Goal: Information Seeking & Learning: Compare options

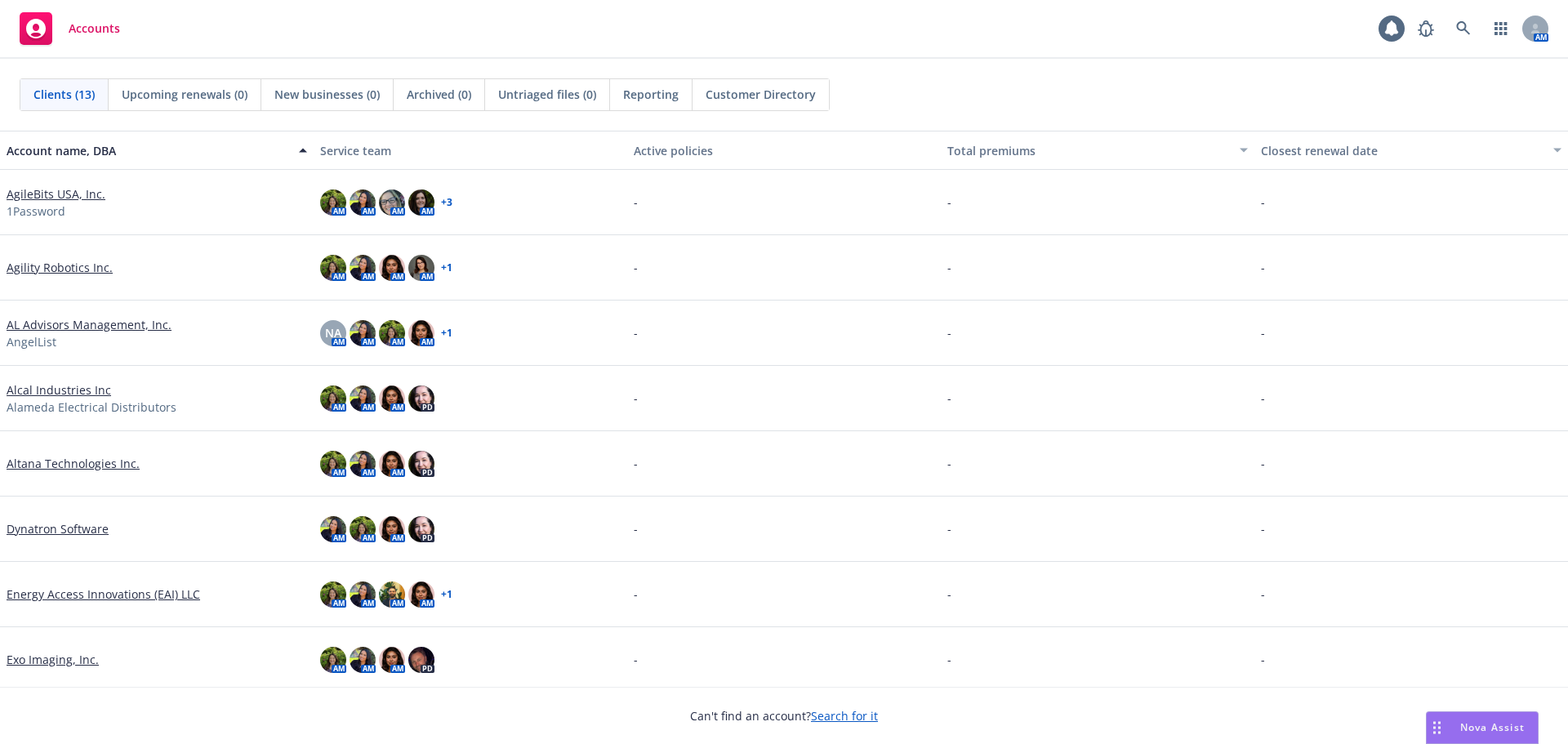
click at [43, 527] on link "Dynatron Software" at bounding box center [57, 529] width 102 height 17
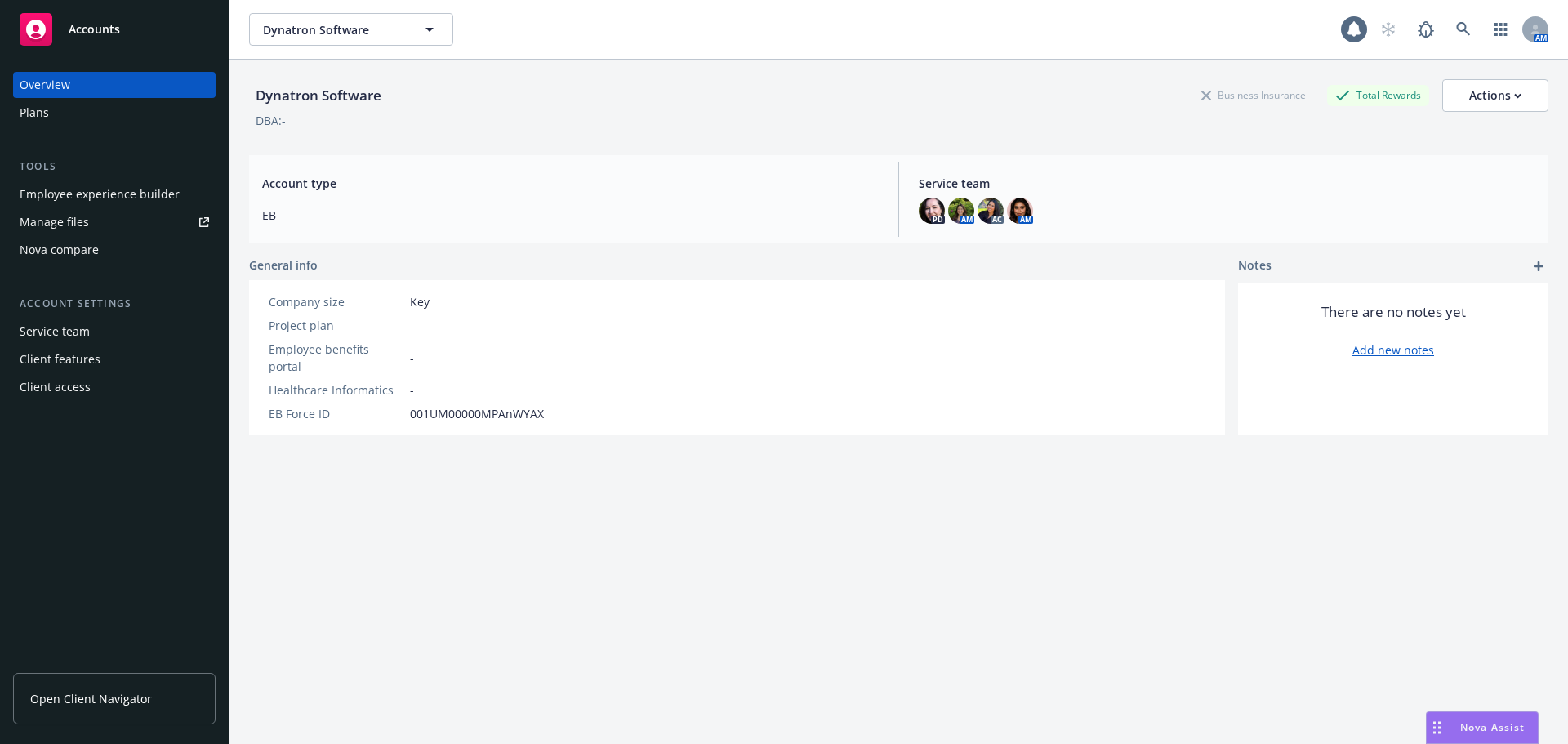
click at [45, 246] on div "Nova compare" at bounding box center [59, 249] width 79 height 26
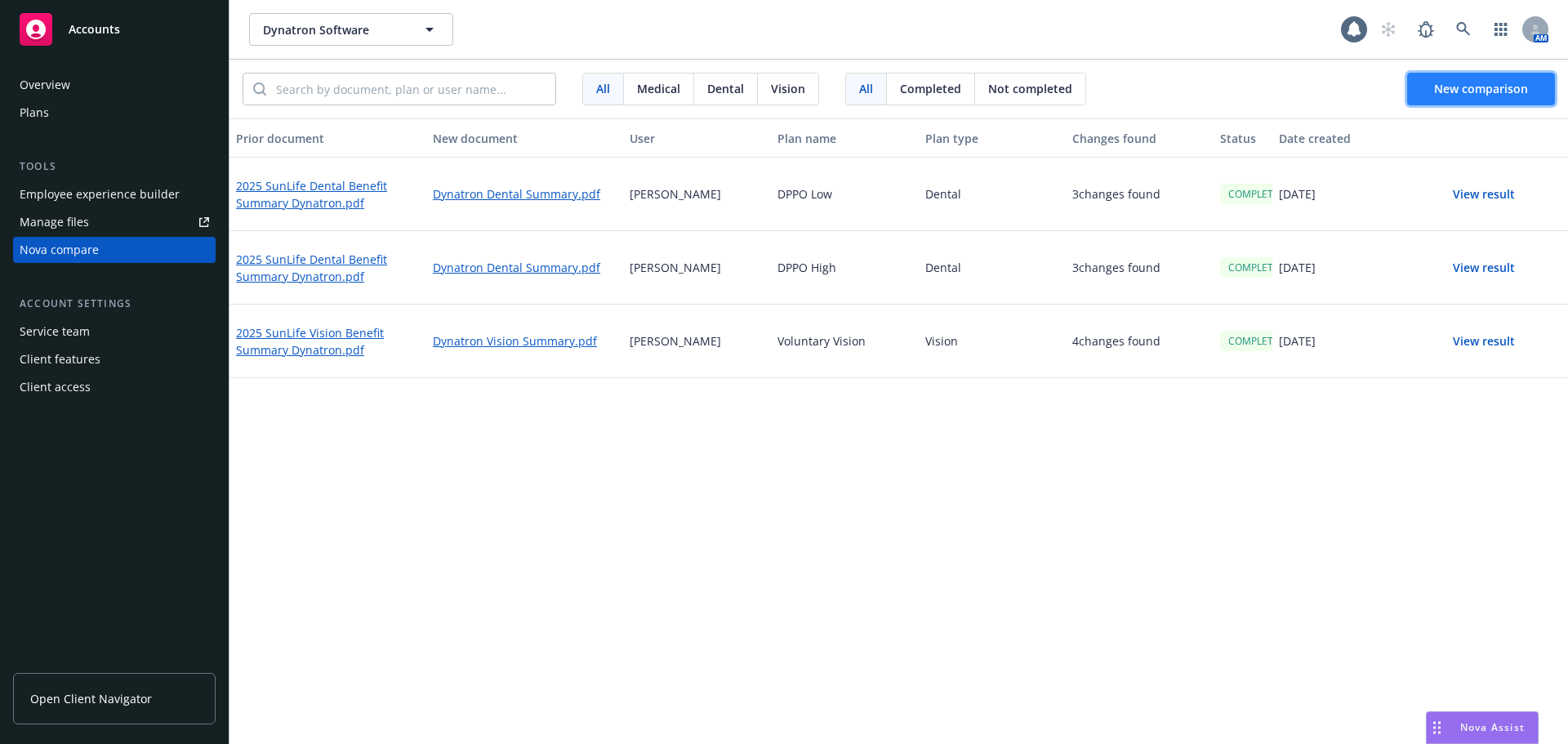
click at [1485, 89] on span "New comparison" at bounding box center [1481, 88] width 94 height 15
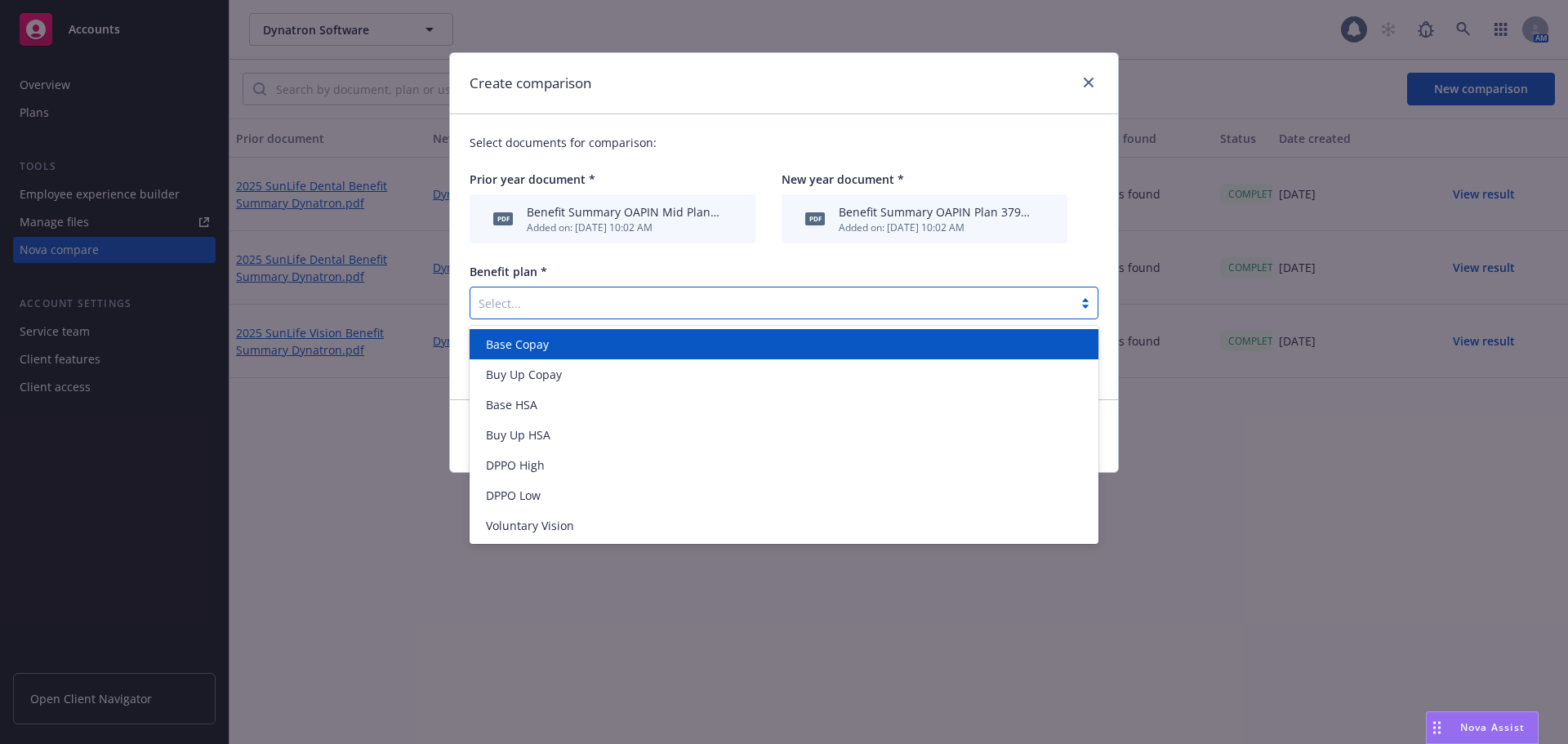
click at [621, 306] on div at bounding box center [771, 302] width 586 height 19
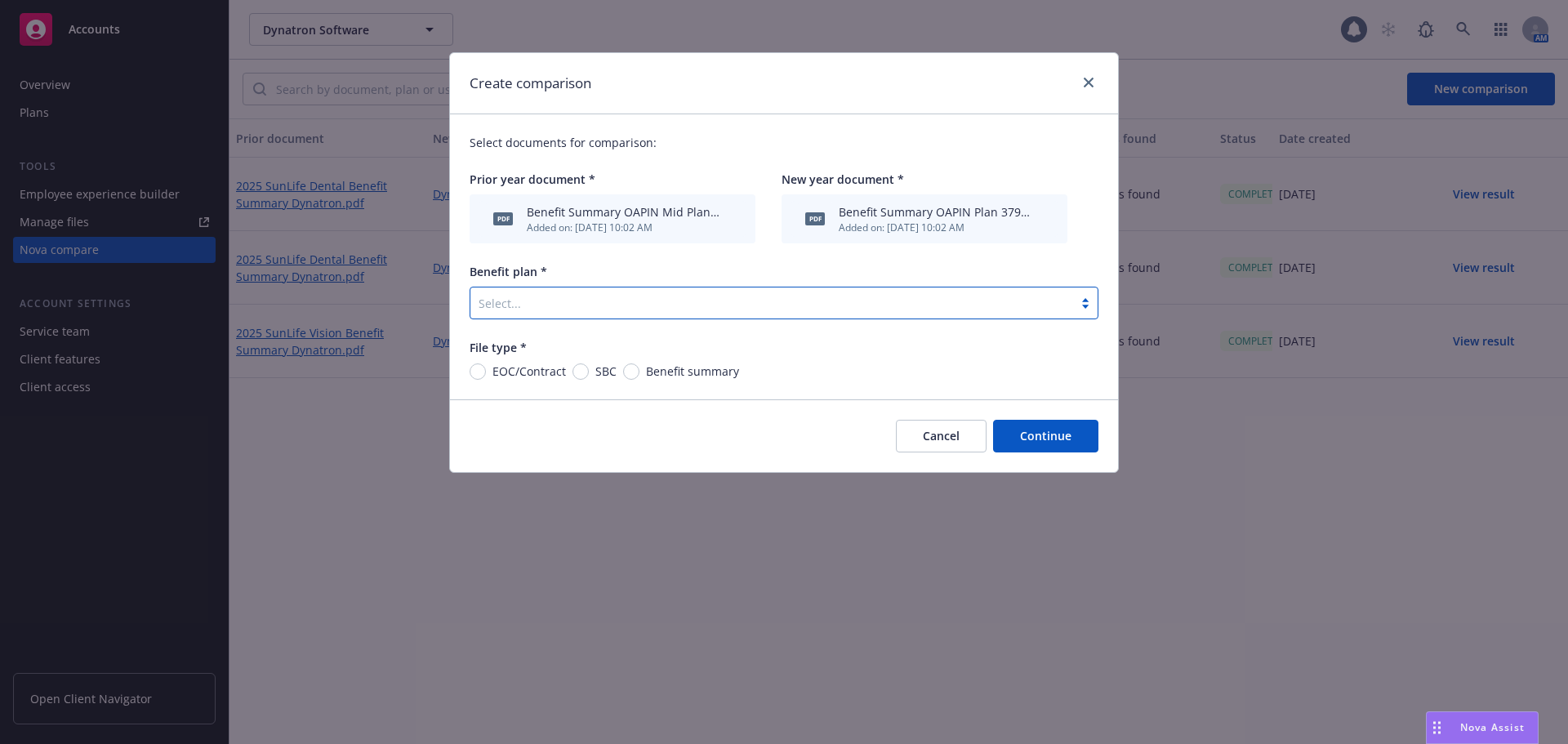
click at [516, 304] on div at bounding box center [771, 302] width 586 height 19
type input "EPO"
click at [770, 459] on div "Cancel Continue" at bounding box center [783, 436] width 668 height 72
click at [632, 371] on input "Benefit summary" at bounding box center [631, 372] width 16 height 16
radio input "true"
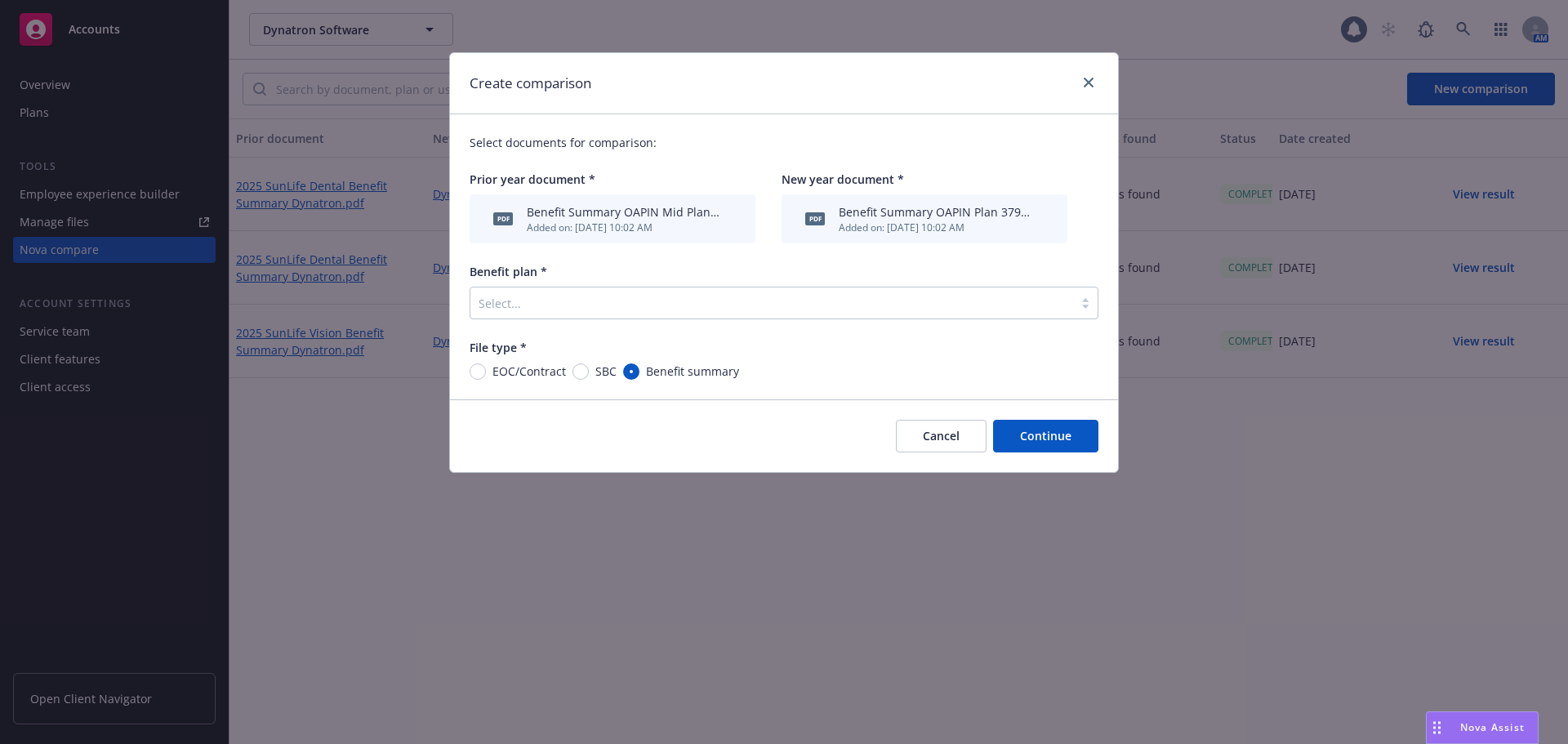
click at [1054, 436] on button "Continue" at bounding box center [1045, 436] width 105 height 33
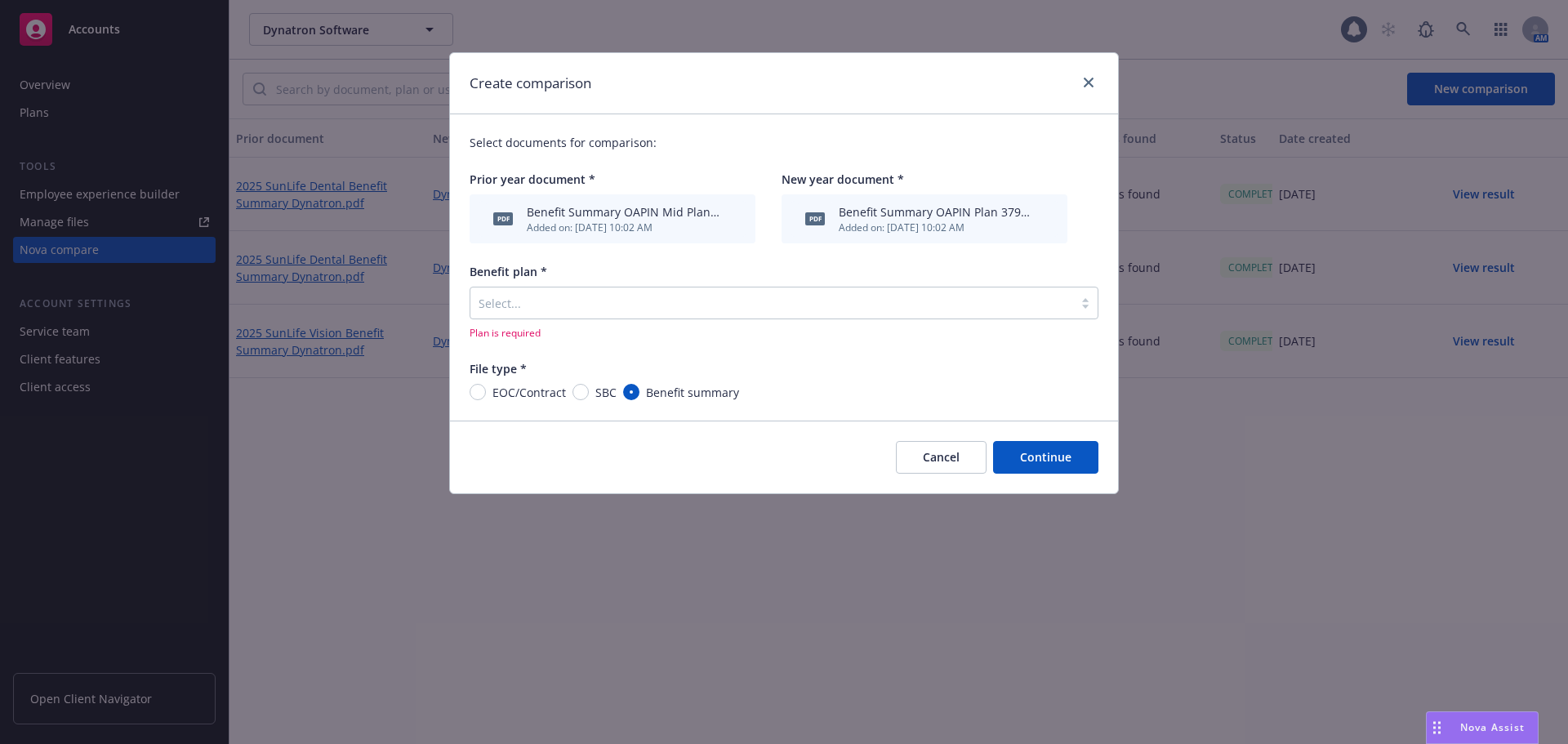
click at [521, 313] on div at bounding box center [771, 302] width 586 height 19
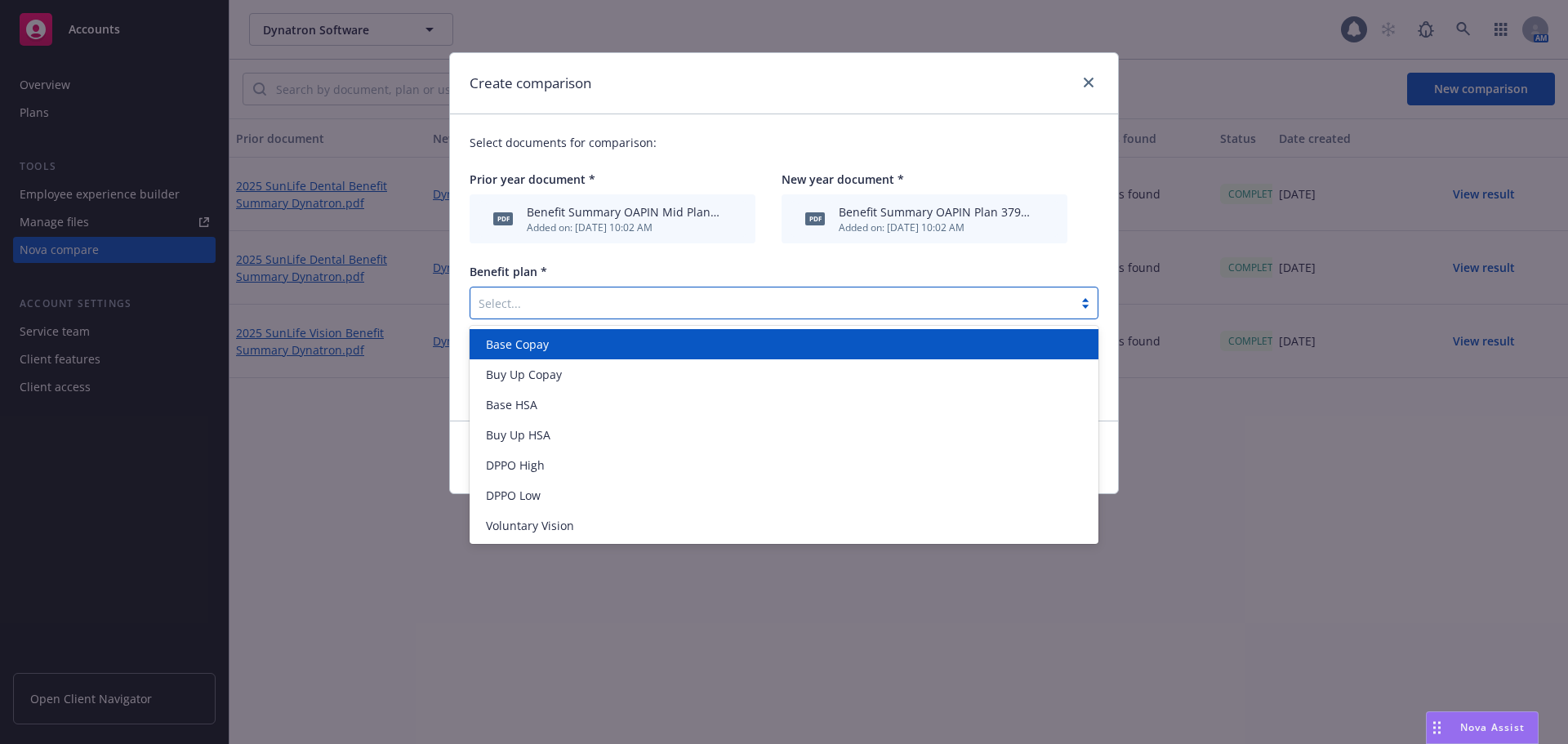
click at [1085, 300] on div at bounding box center [1085, 303] width 24 height 13
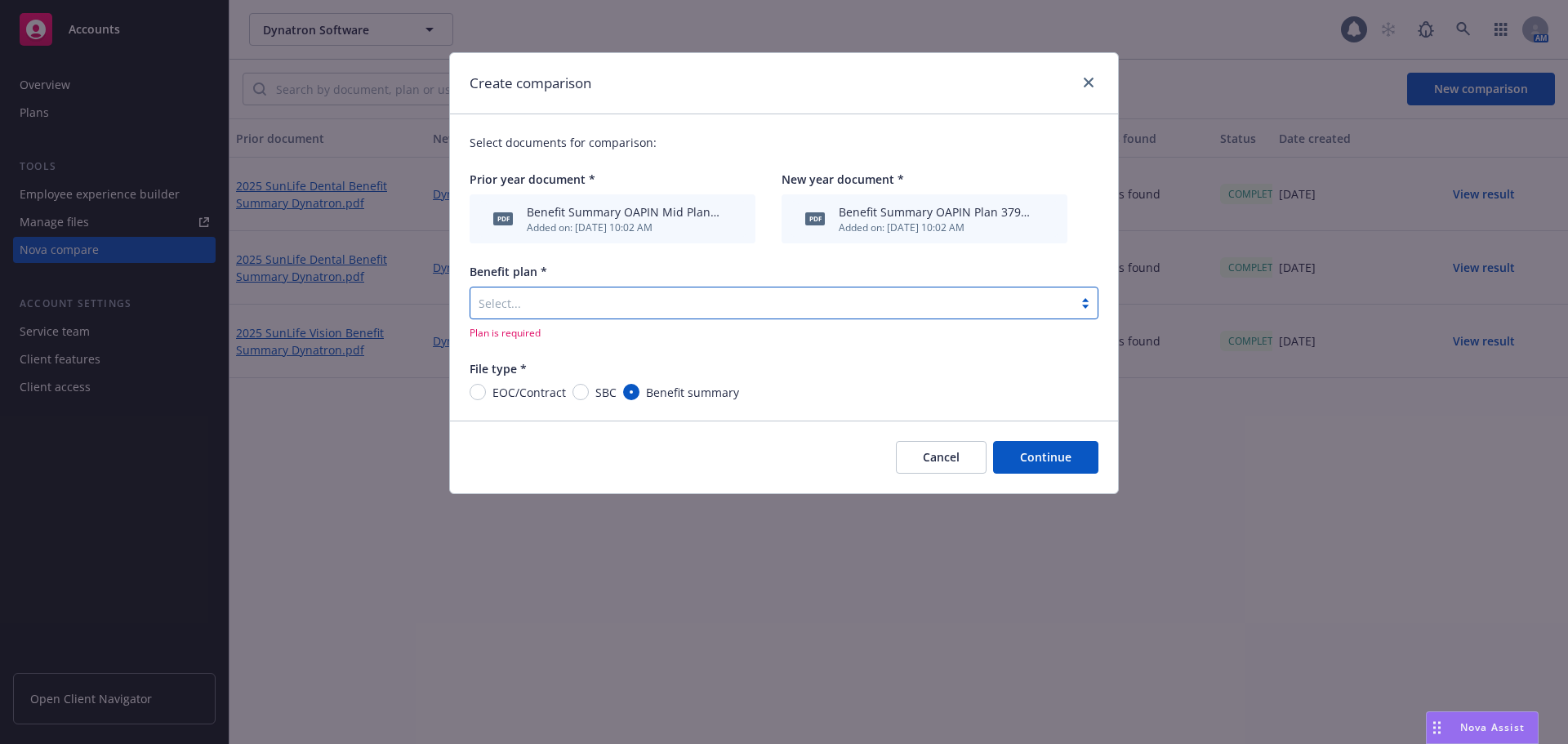
click at [1085, 300] on div at bounding box center [1085, 303] width 24 height 13
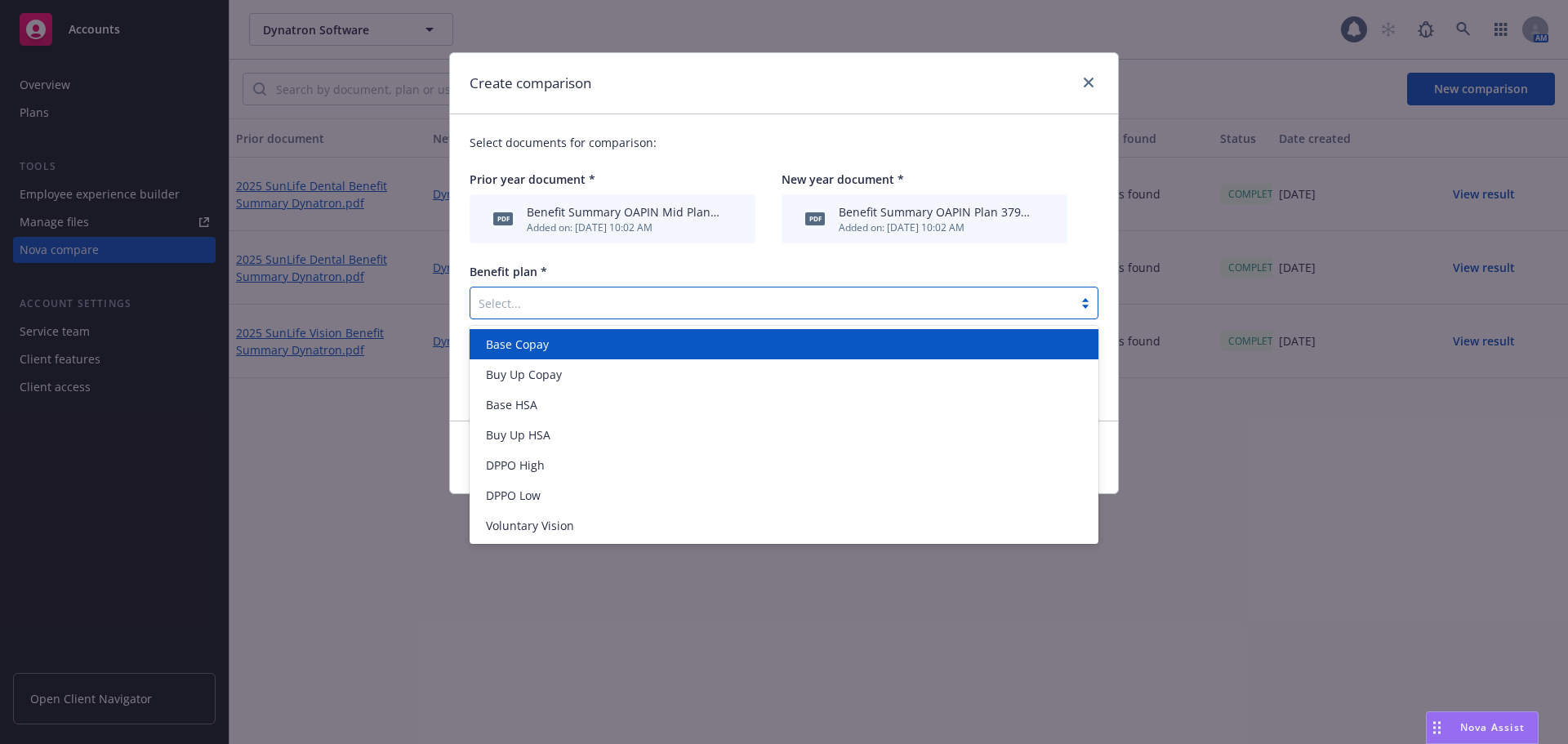
click at [1085, 300] on div at bounding box center [1085, 303] width 24 height 13
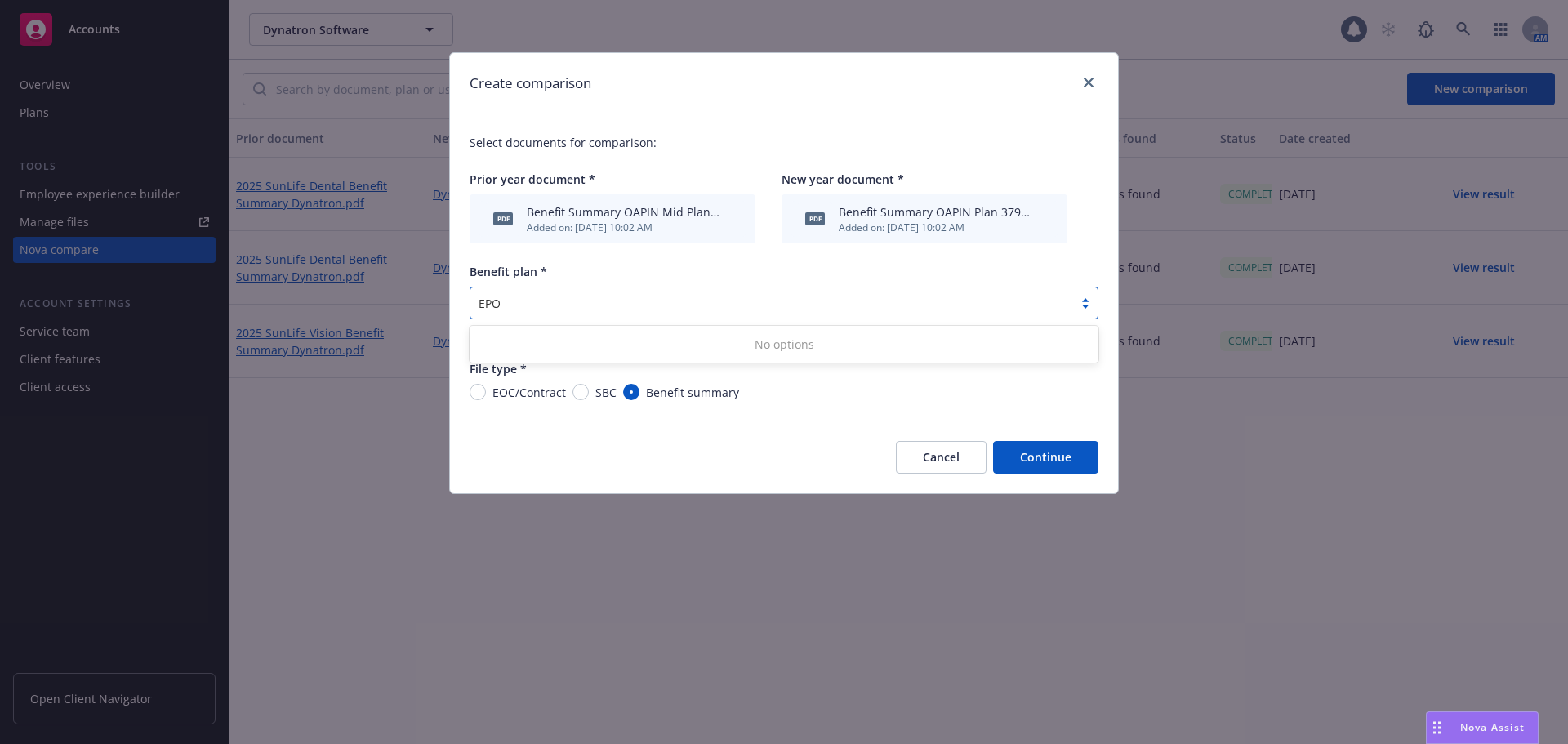
type input "EPO"
click at [1106, 317] on div "Select documents for comparison: Prior year document * pdf Benefit Summary OAPI…" at bounding box center [783, 267] width 668 height 306
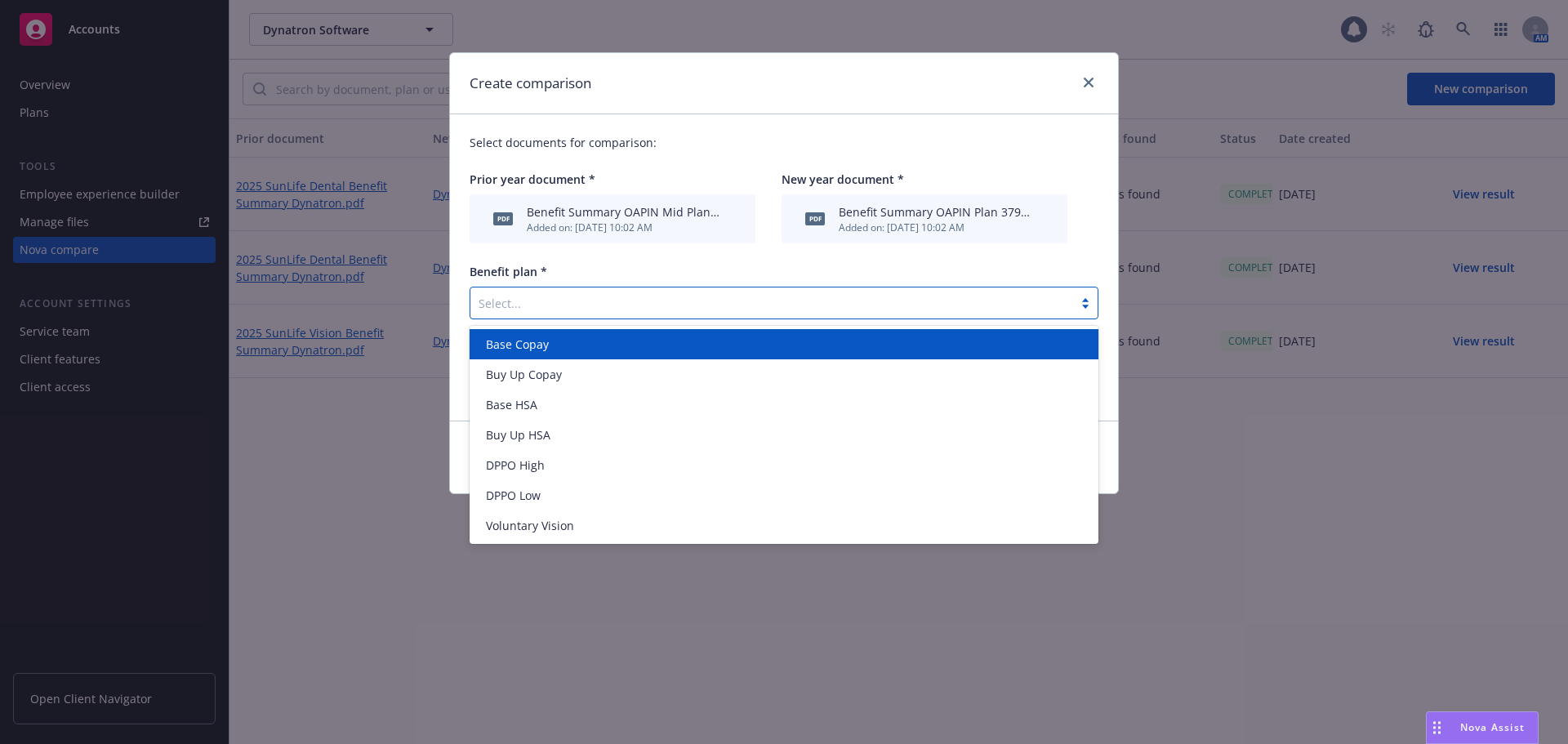
click at [1081, 306] on div at bounding box center [1085, 303] width 24 height 13
click at [515, 342] on span "Base Copay" at bounding box center [517, 345] width 63 height 17
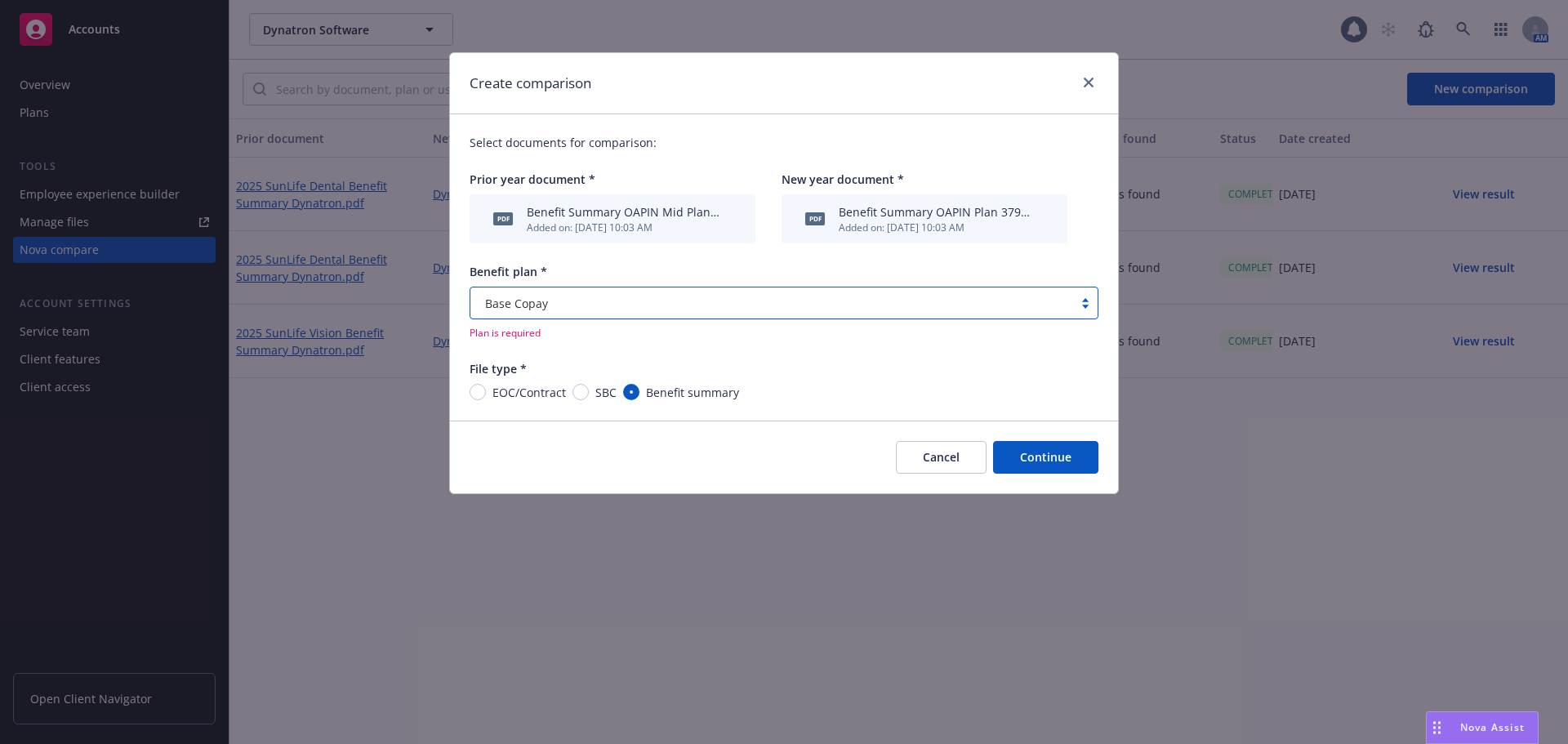
click at [1048, 463] on button "Continue" at bounding box center [1045, 458] width 105 height 33
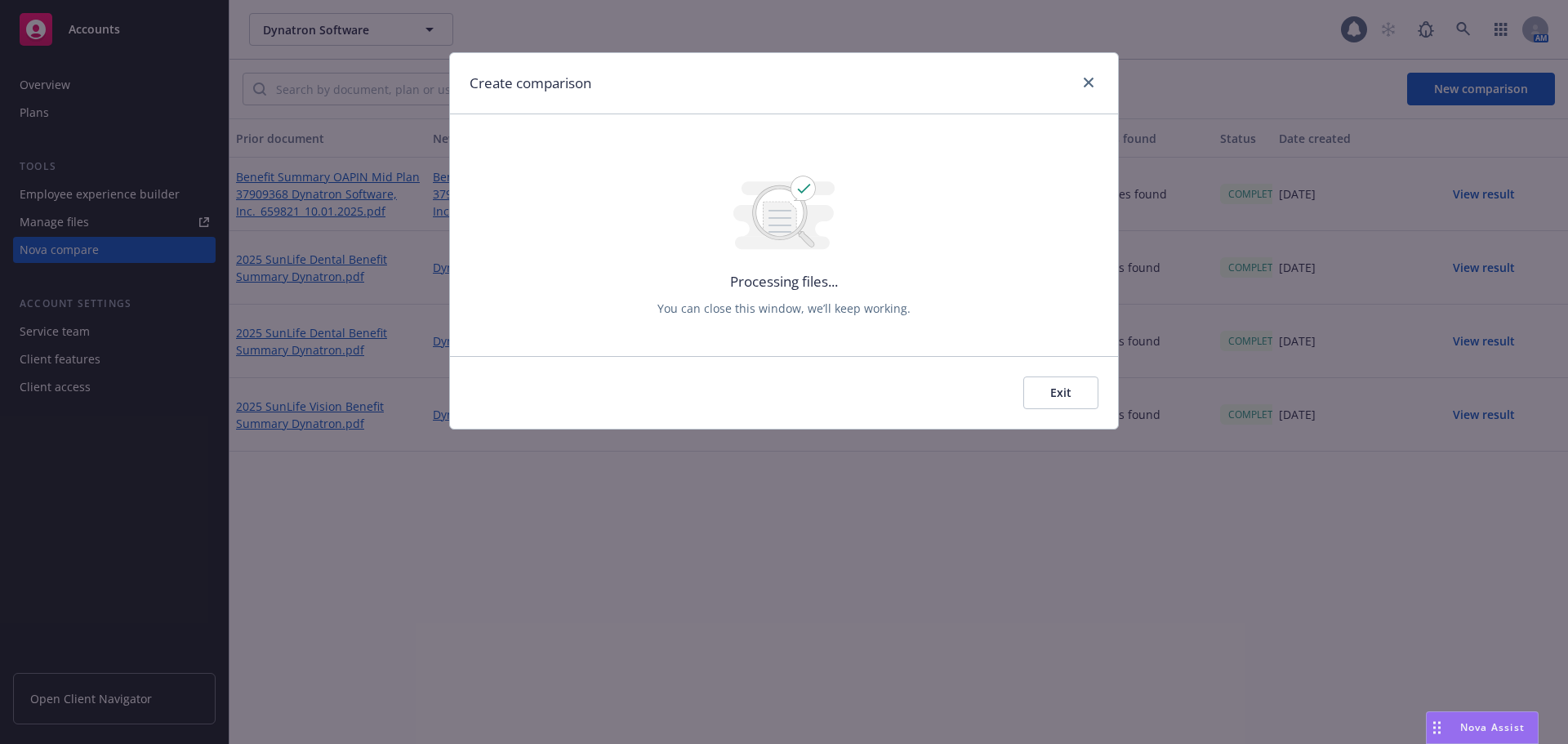
click at [1081, 402] on button "Exit" at bounding box center [1060, 393] width 75 height 33
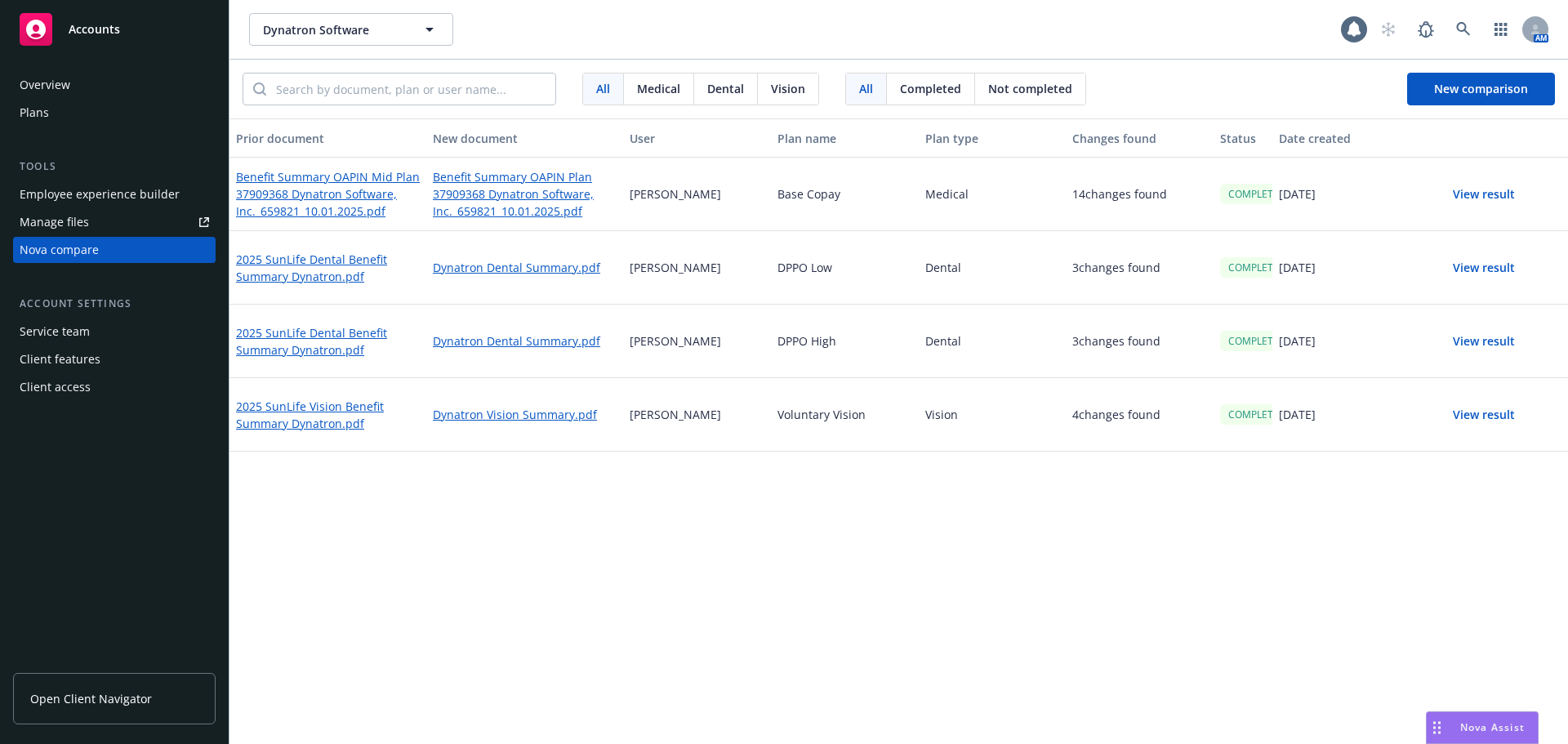
click at [1495, 189] on button "View result" at bounding box center [1484, 194] width 115 height 33
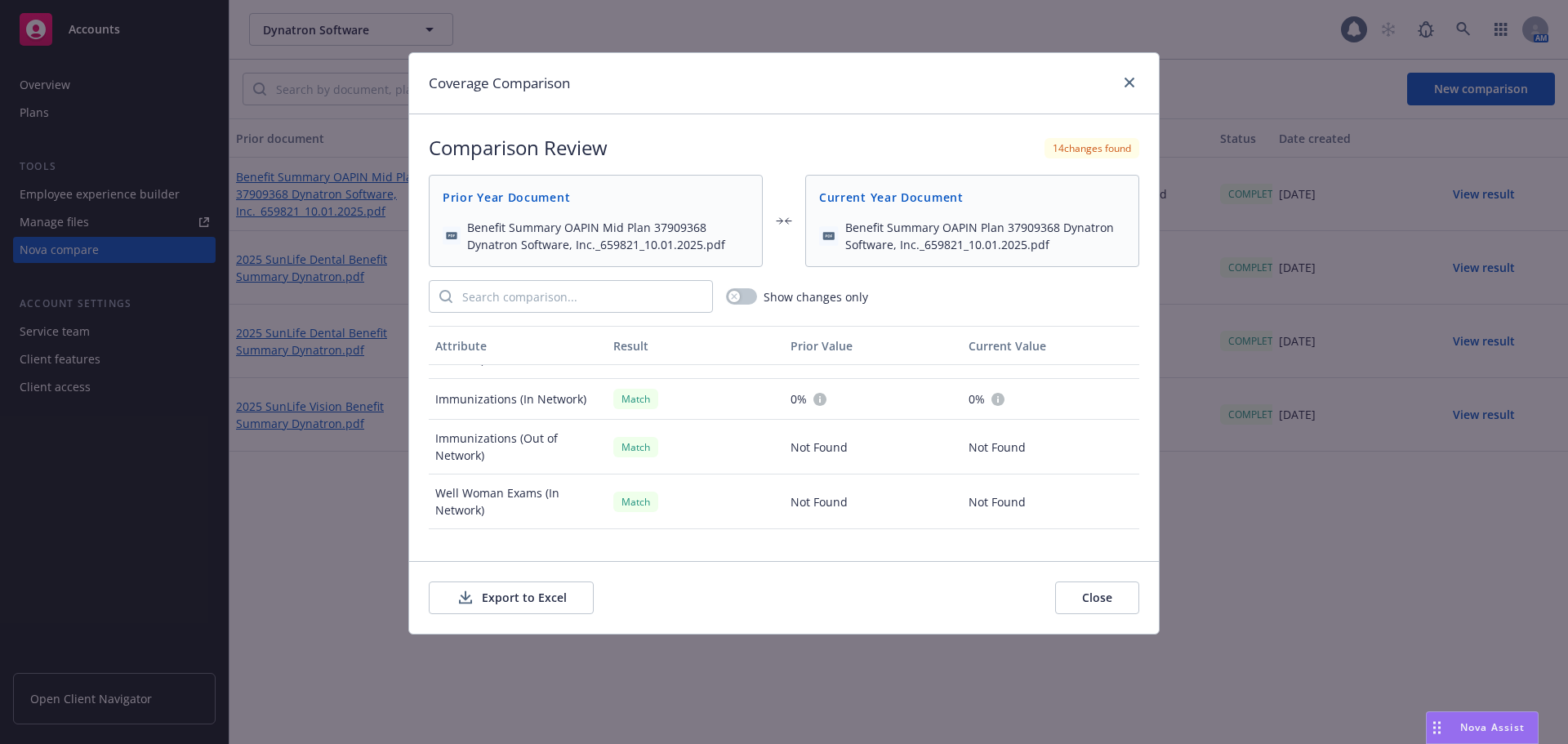
scroll to position [981, 0]
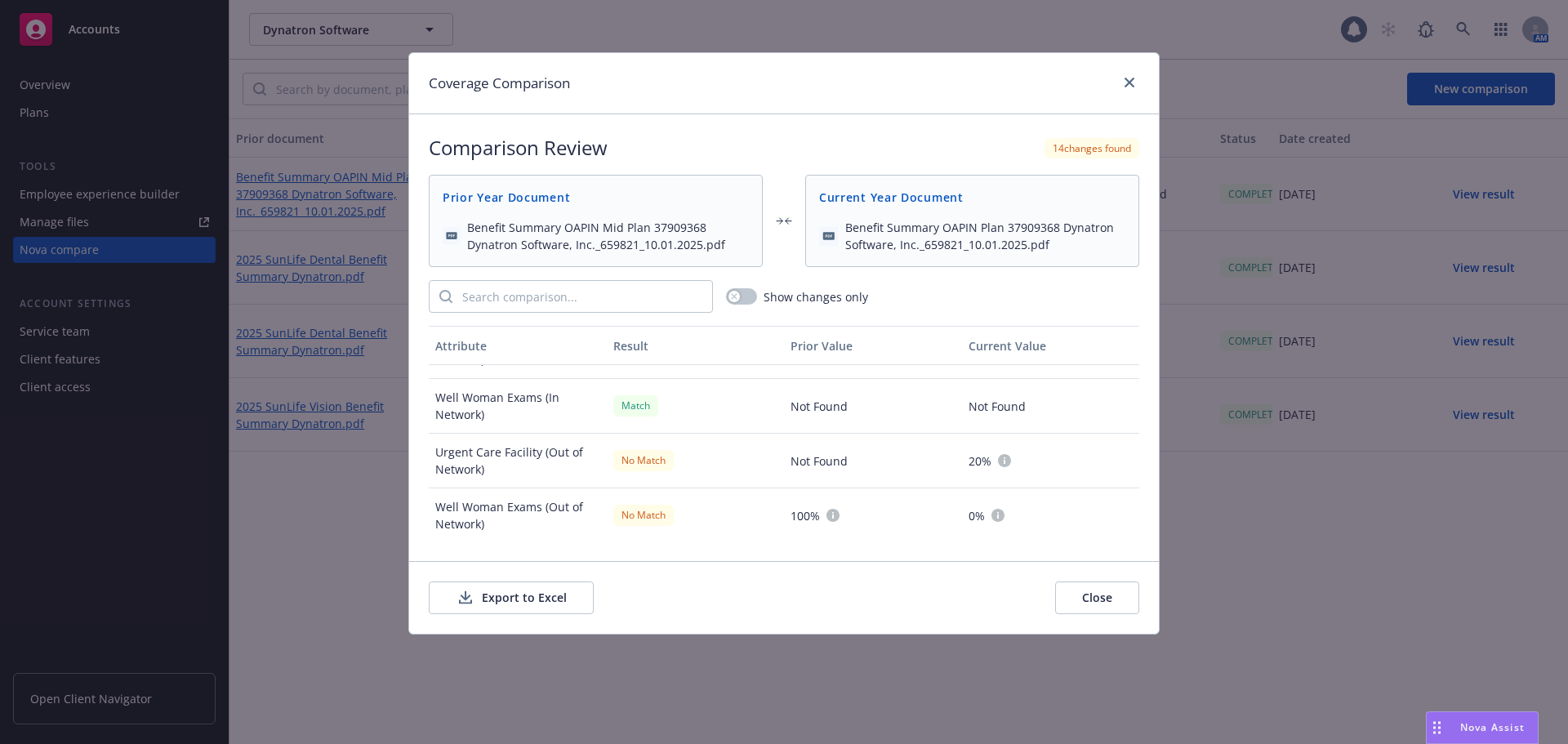
click at [491, 599] on button "Export to Excel" at bounding box center [511, 597] width 165 height 33
click at [1092, 597] on button "Close" at bounding box center [1097, 597] width 84 height 33
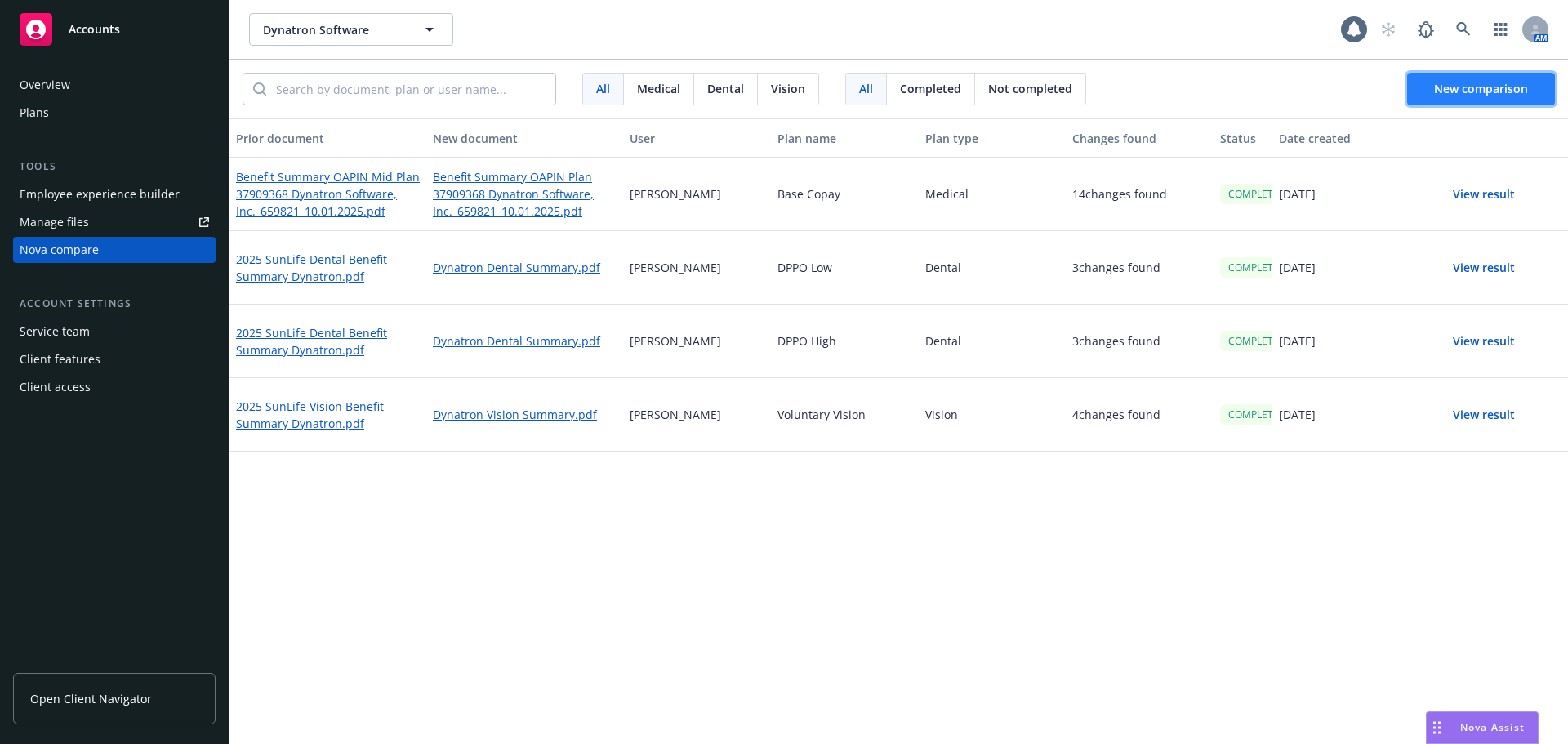
click at [1478, 91] on span "New comparison" at bounding box center [1481, 88] width 94 height 15
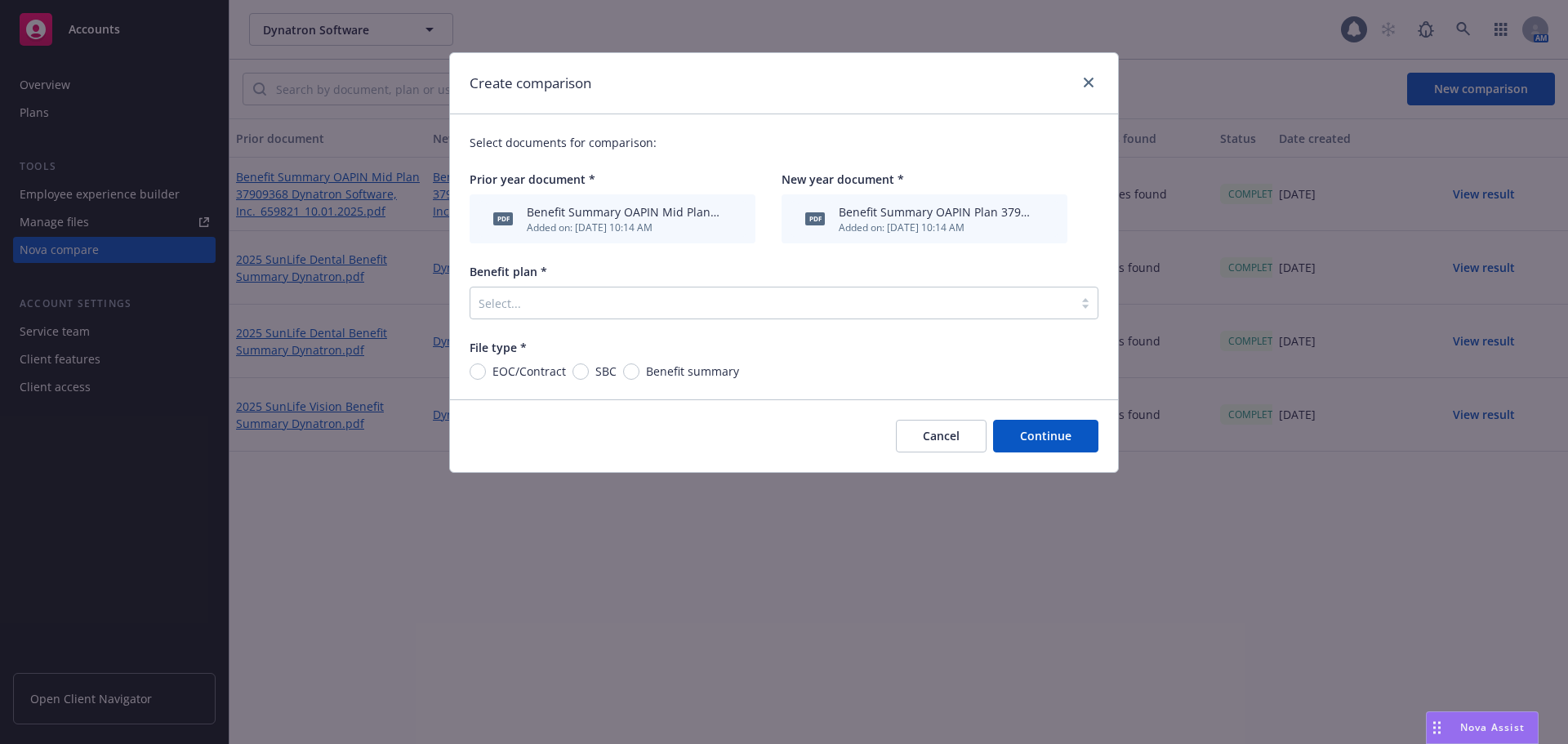
click at [690, 301] on div at bounding box center [771, 302] width 586 height 19
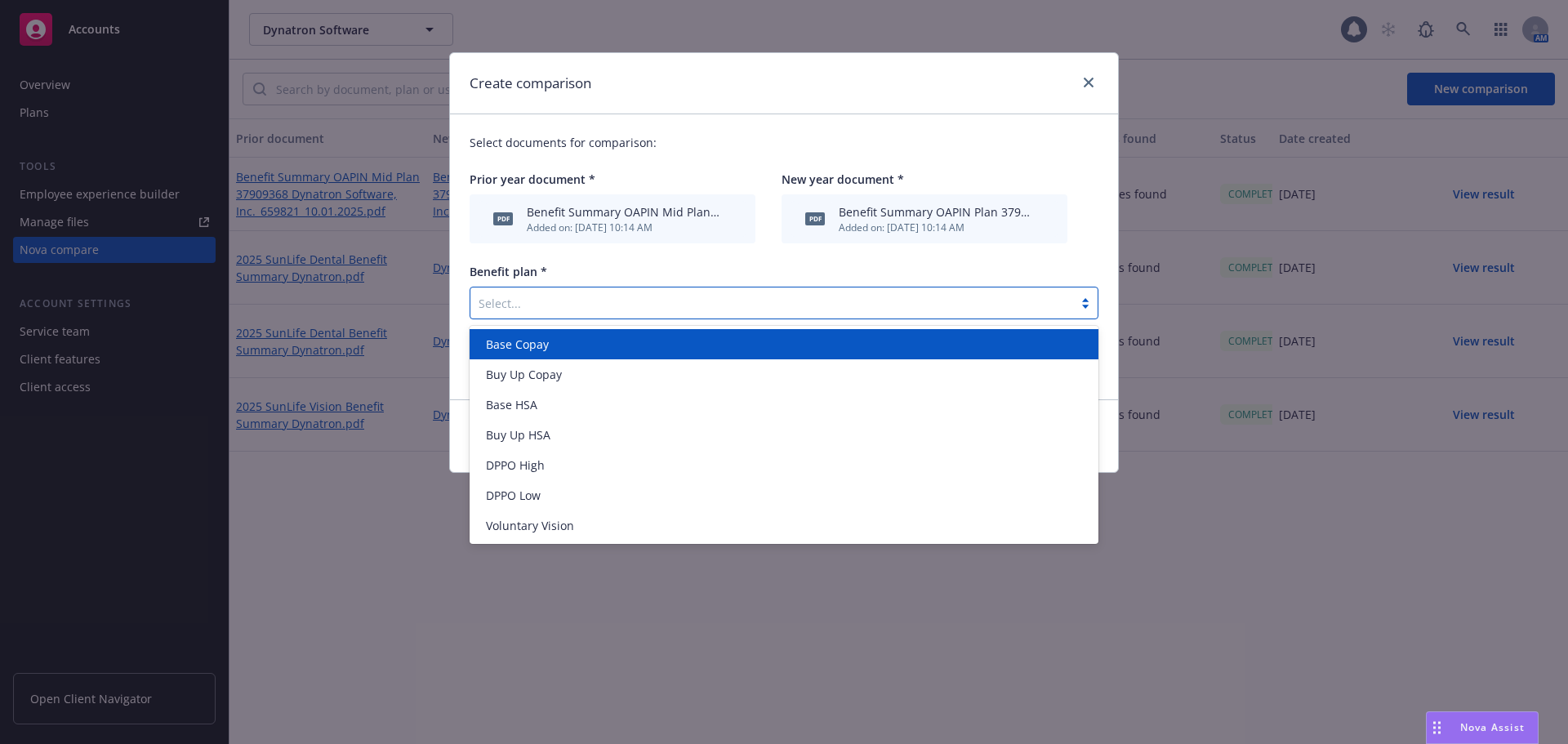
click at [535, 344] on span "Base Copay" at bounding box center [517, 345] width 63 height 17
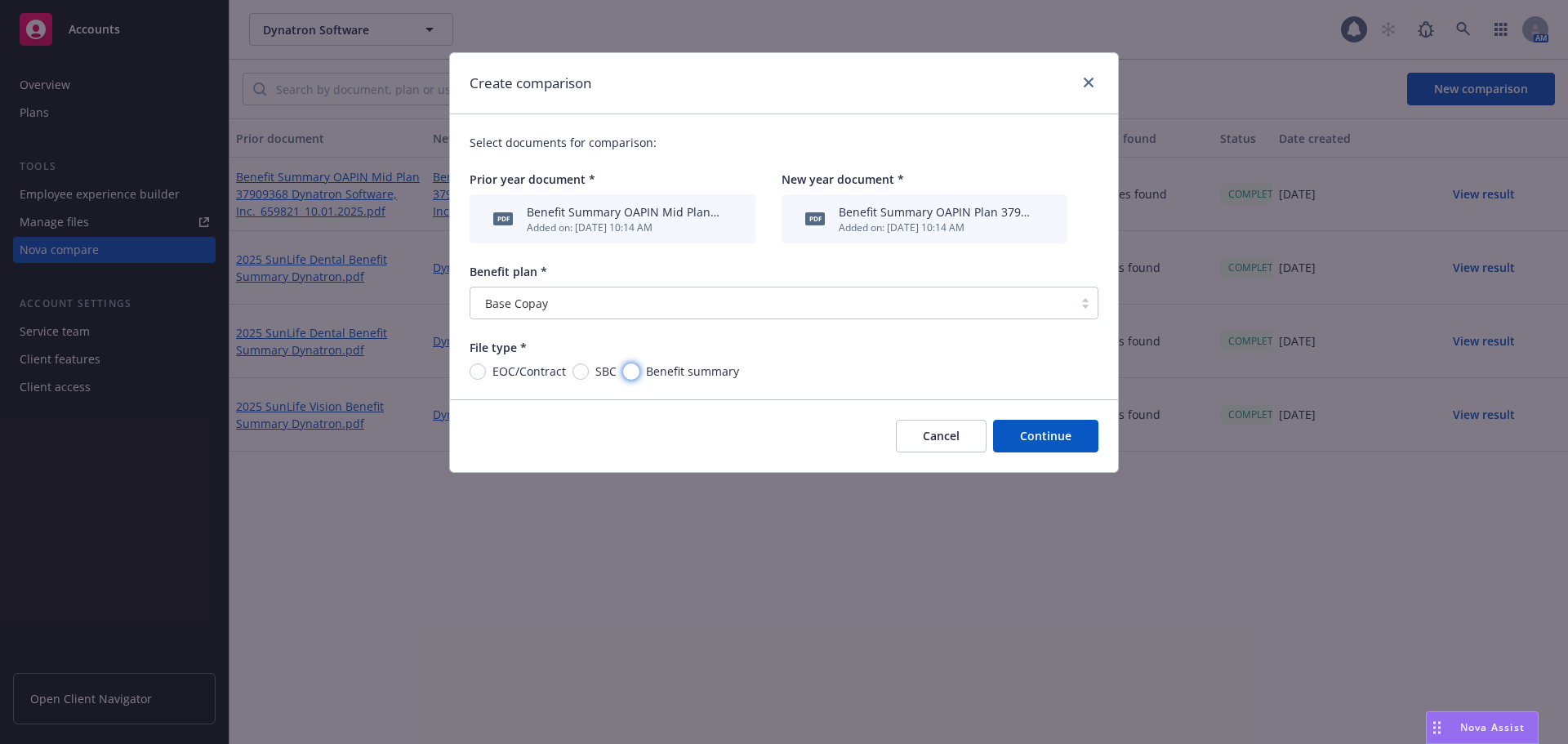
click at [627, 372] on input "Benefit summary" at bounding box center [631, 372] width 16 height 16
radio input "true"
click at [1044, 440] on button "Continue" at bounding box center [1045, 436] width 105 height 33
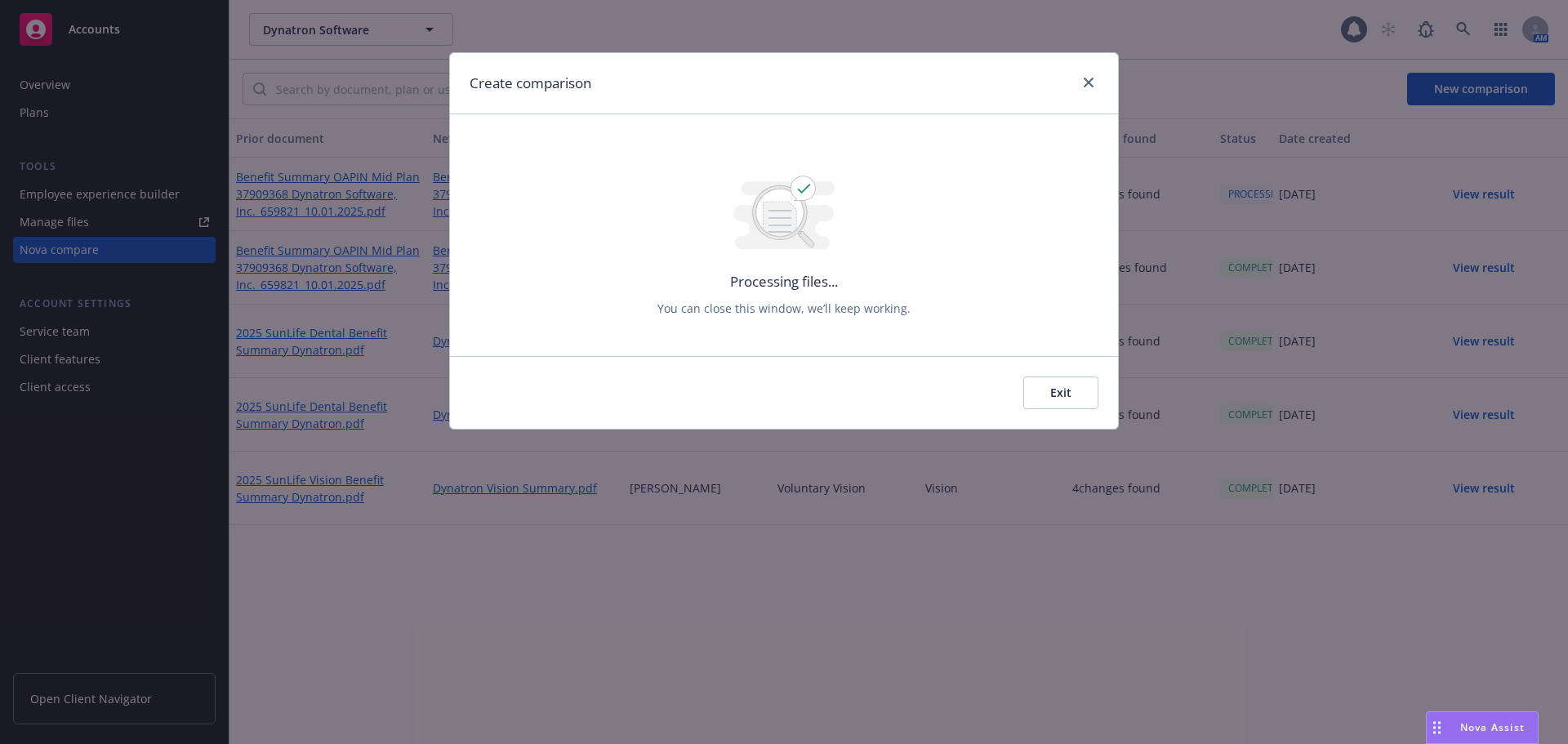
click at [1069, 393] on button "Exit" at bounding box center [1060, 393] width 75 height 33
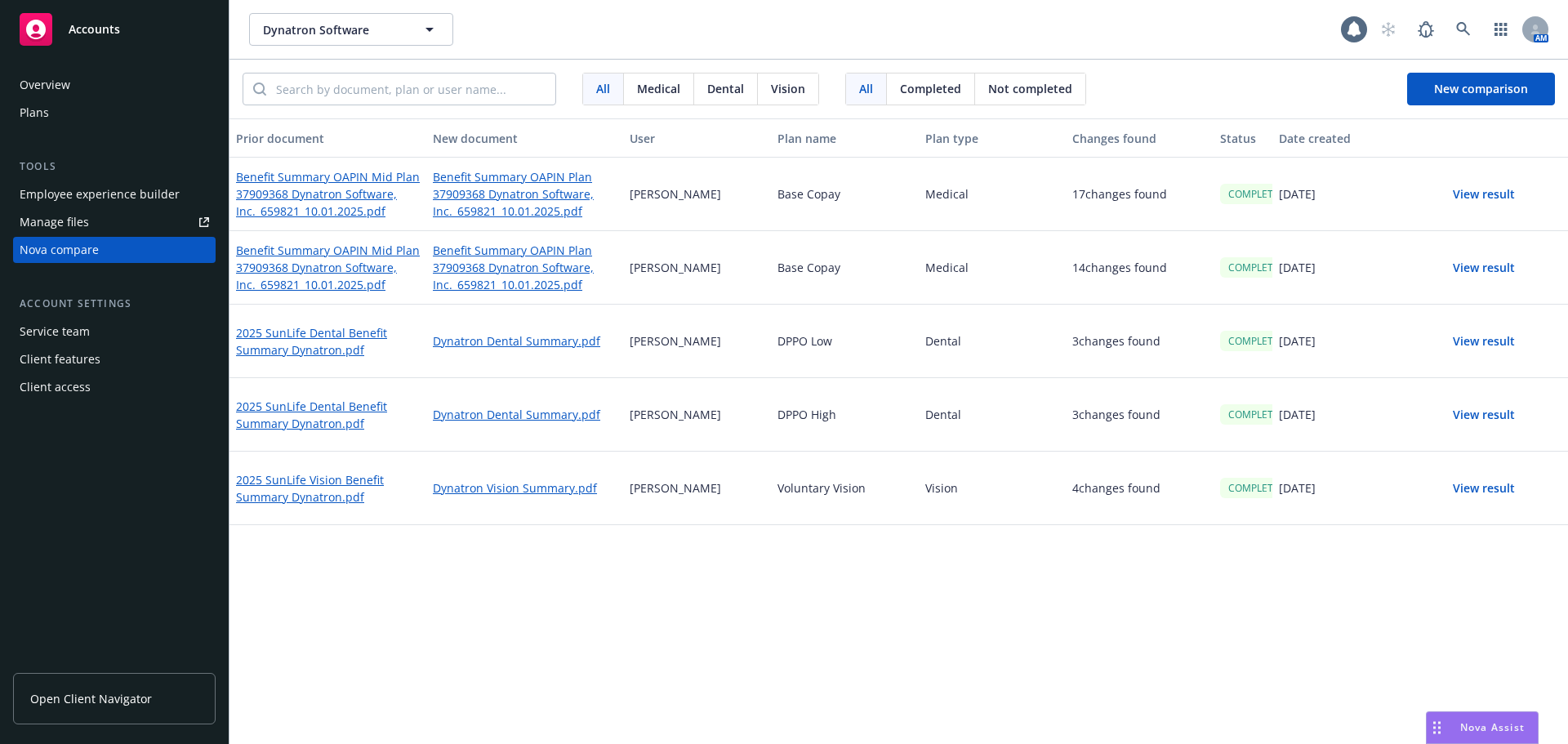
click at [1487, 195] on button "View result" at bounding box center [1484, 194] width 115 height 33
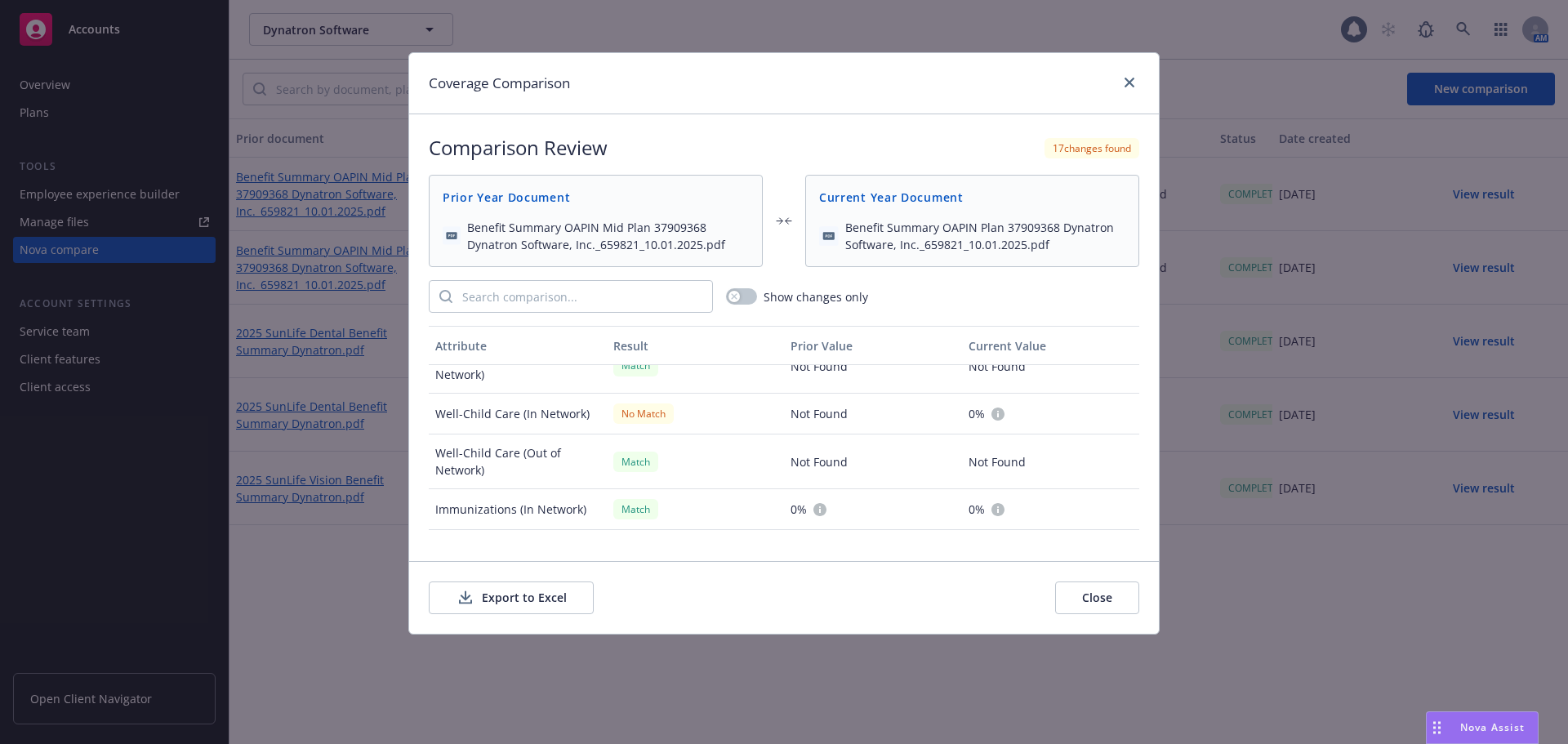
scroll to position [817, 0]
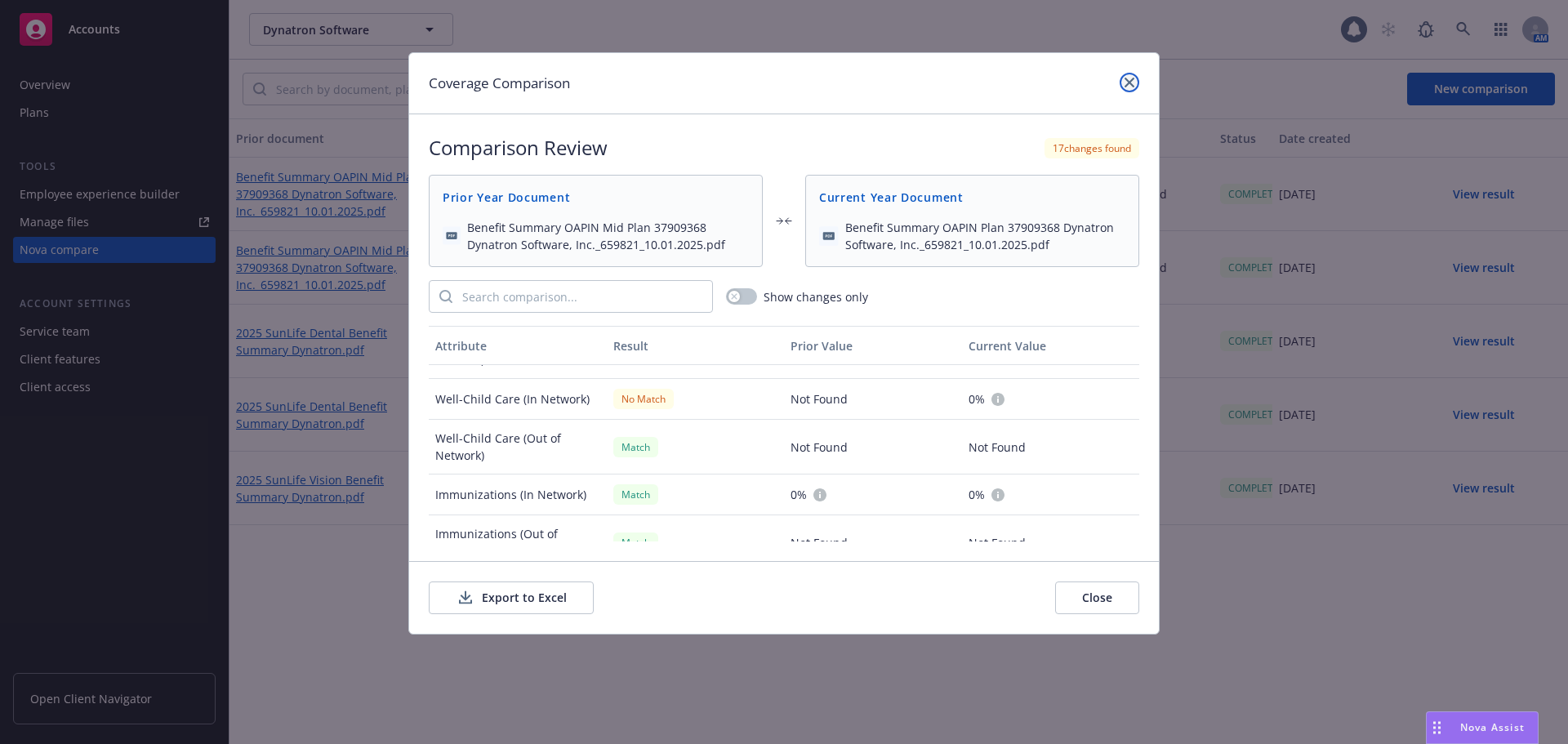
click at [1123, 83] on link "close" at bounding box center [1128, 82] width 19 height 19
